Goal: Check status

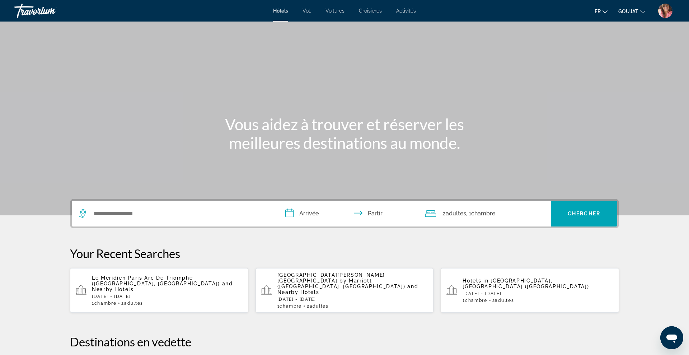
click at [669, 12] on img "Menu utilisateur" at bounding box center [665, 11] width 14 height 14
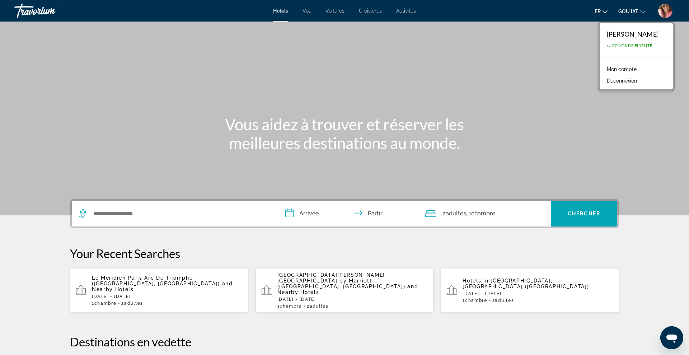
click at [630, 69] on font "Mon compte" at bounding box center [622, 69] width 30 height 6
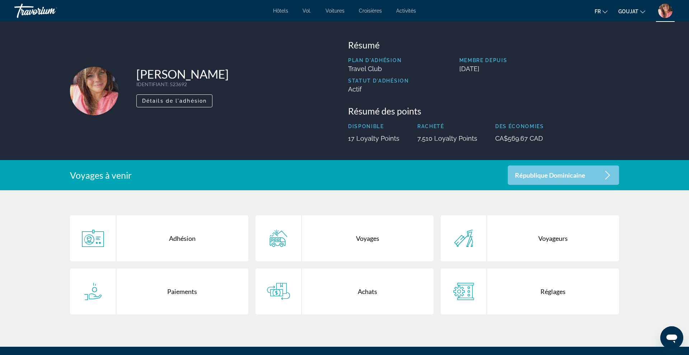
click at [374, 290] on div "Achats" at bounding box center [368, 292] width 132 height 46
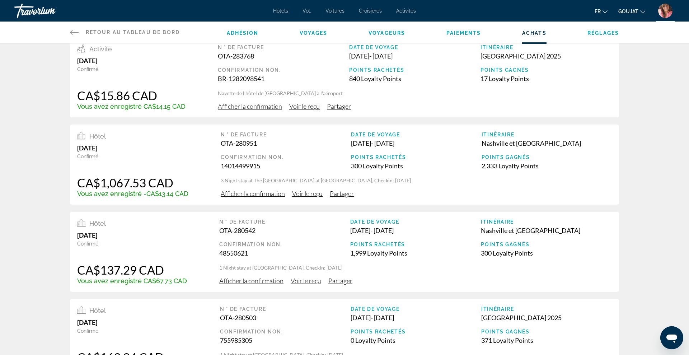
scroll to position [14, 0]
click at [252, 195] on span "Afficher la confirmation" at bounding box center [253, 192] width 64 height 8
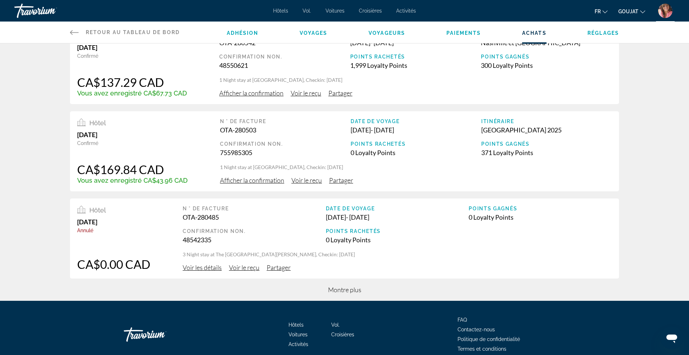
scroll to position [235, 0]
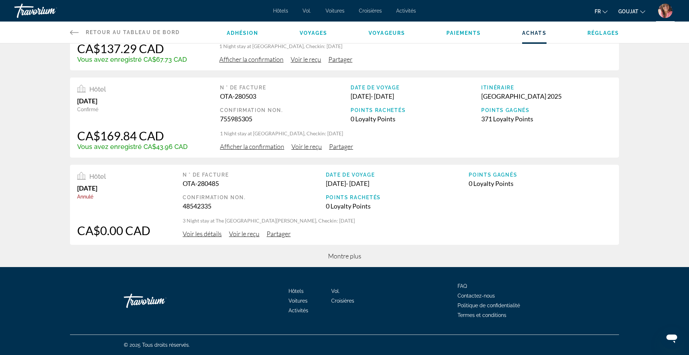
click at [356, 253] on span "Montre plus" at bounding box center [344, 256] width 33 height 8
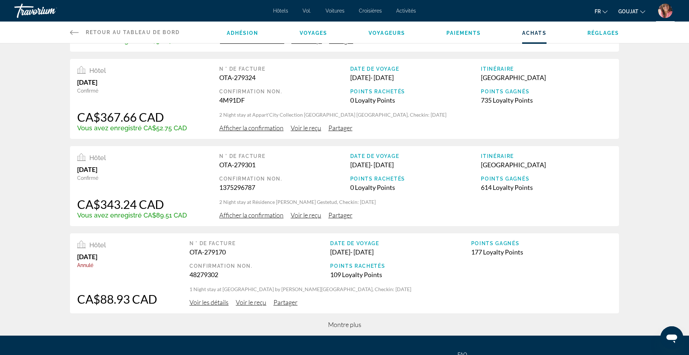
scroll to position [671, 0]
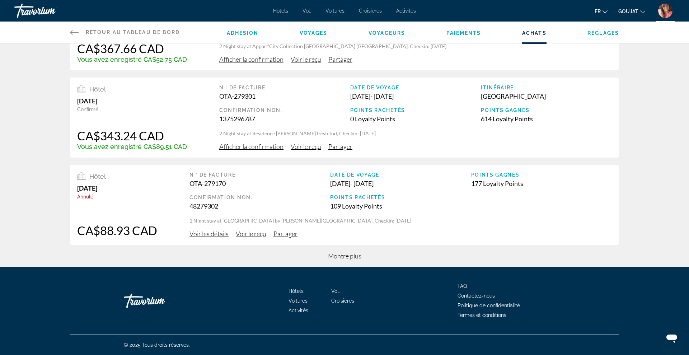
click at [342, 258] on span "Montre plus" at bounding box center [344, 256] width 33 height 8
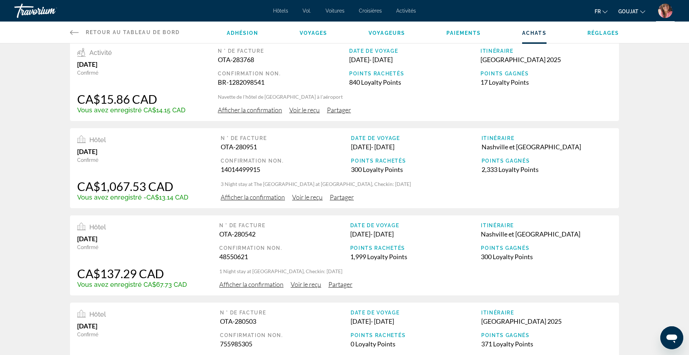
scroll to position [0, 0]
